Goal: Find contact information: Find contact information

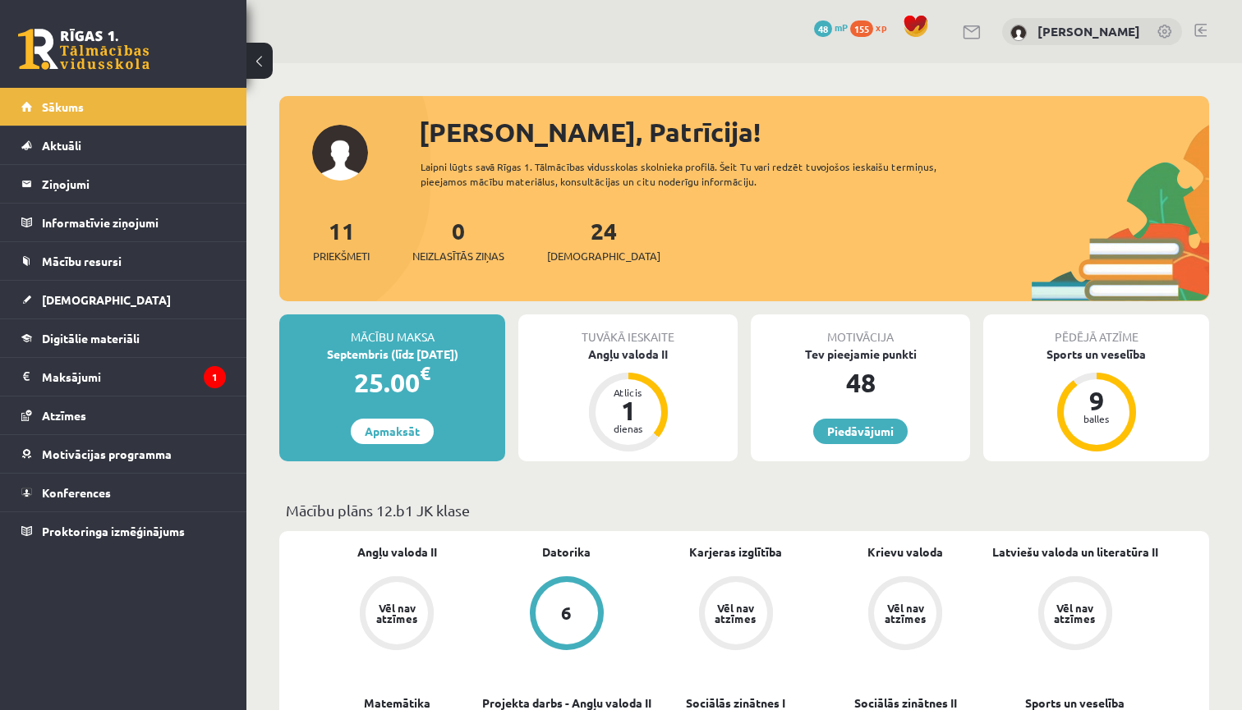
click at [976, 30] on link at bounding box center [972, 32] width 20 height 14
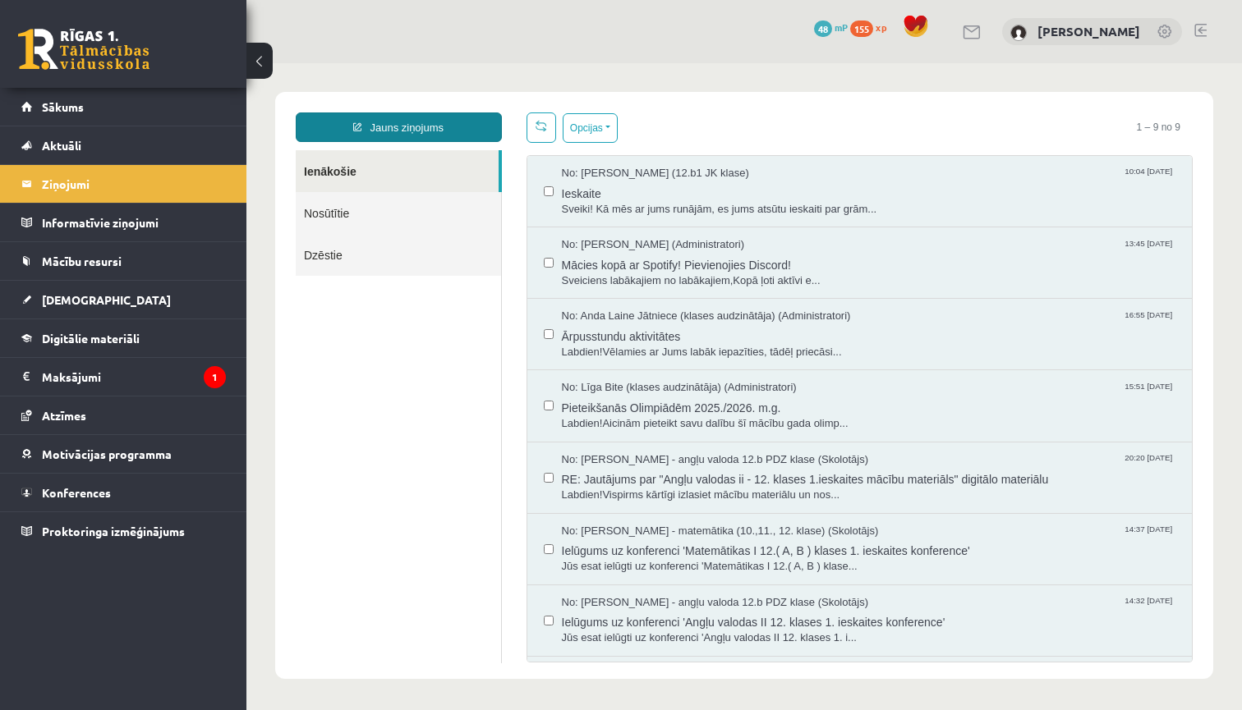
click at [448, 137] on link "Jauns ziņojums" at bounding box center [399, 127] width 206 height 30
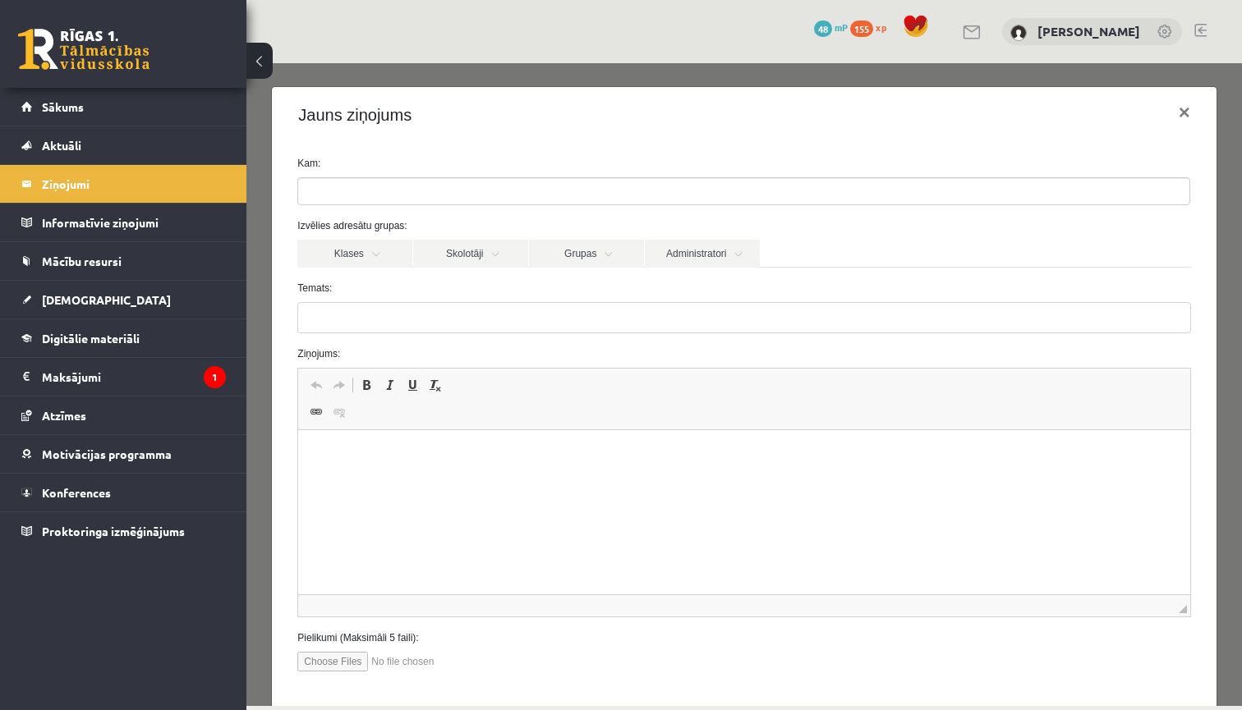
click at [429, 198] on ul at bounding box center [743, 191] width 891 height 26
click at [470, 149] on div "Kam: Izvēlies adresātu grupas: Klases Skolotāji Grupas Administratori 12.b1 JK …" at bounding box center [743, 420] width 943 height 555
click at [192, 148] on link "Aktuāli" at bounding box center [123, 145] width 204 height 38
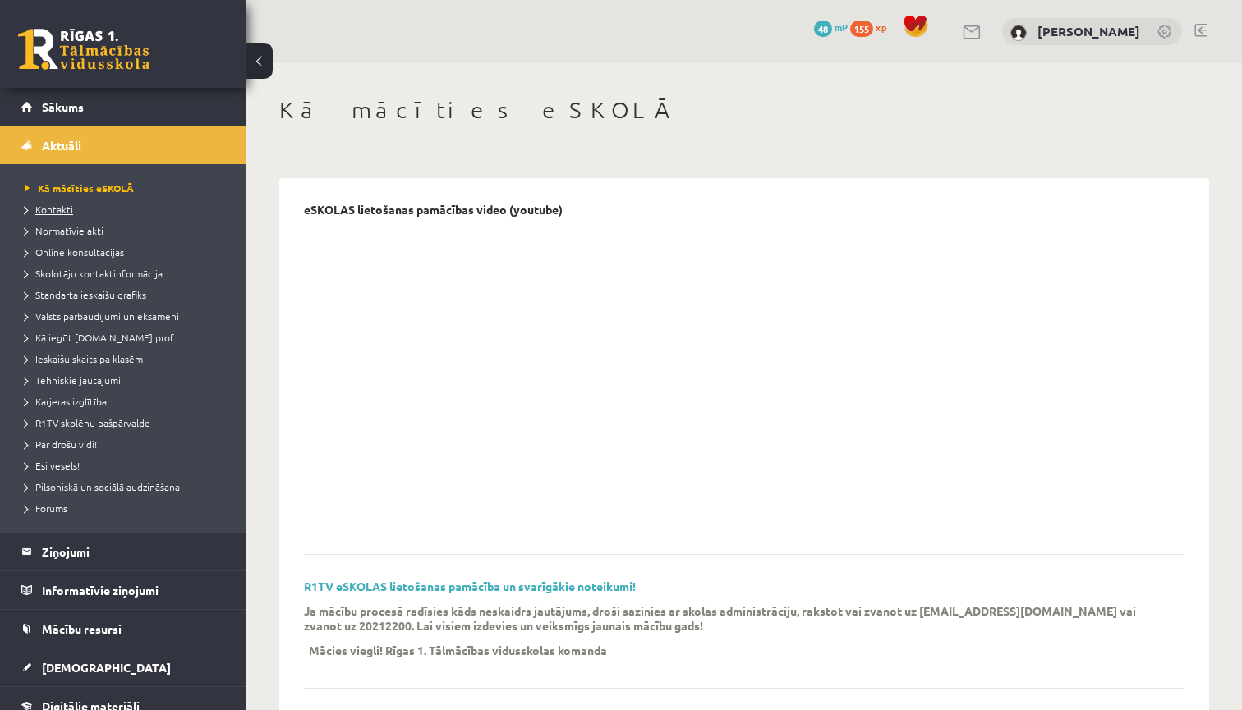
click at [74, 208] on link "Kontakti" at bounding box center [127, 209] width 205 height 15
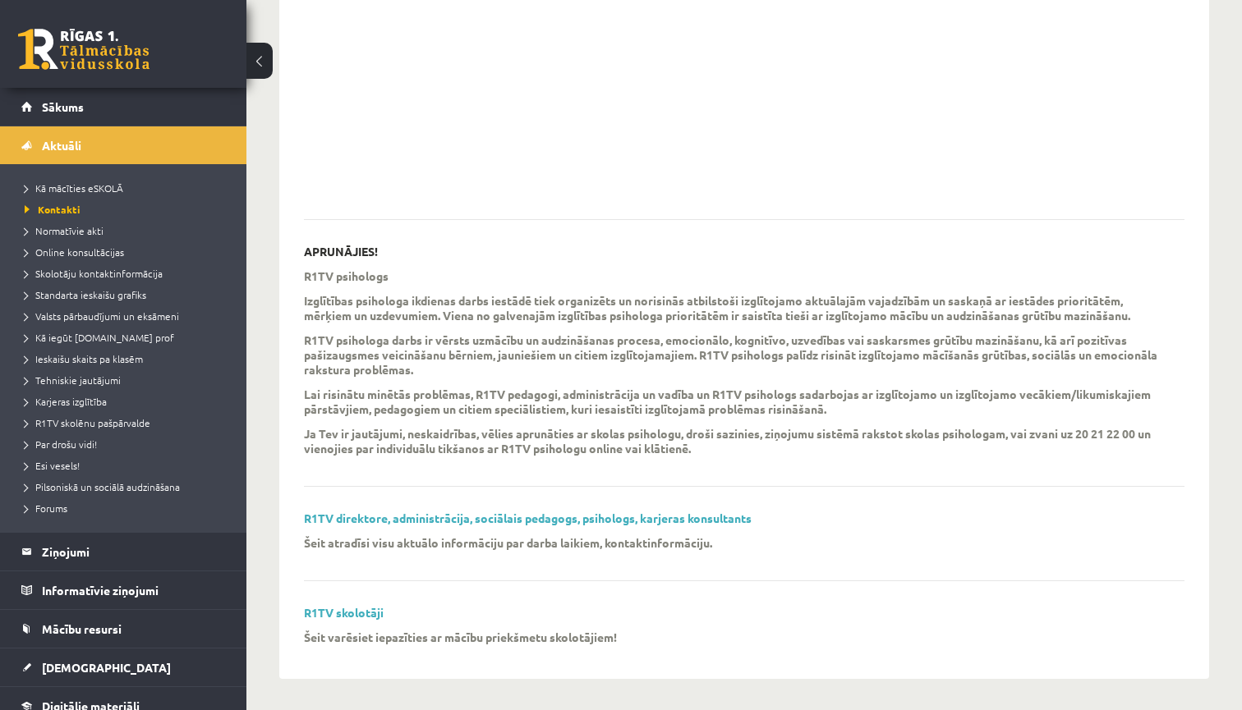
scroll to position [334, 0]
click at [445, 514] on link "R1TV direktore, administrācija, sociālais pedagogs, psihologs, karjeras konsult…" at bounding box center [528, 519] width 448 height 15
